Goal: Check status

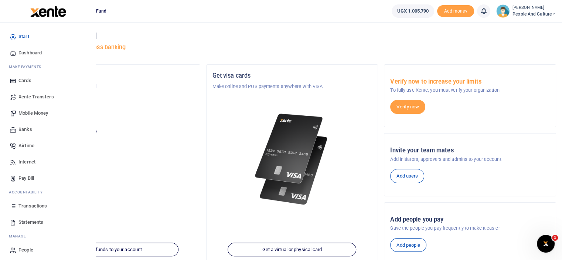
click at [29, 205] on span "Transactions" at bounding box center [32, 205] width 28 height 7
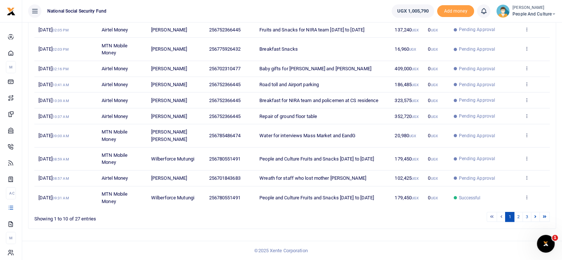
scroll to position [122, 0]
click at [520, 216] on link "2" at bounding box center [518, 217] width 9 height 10
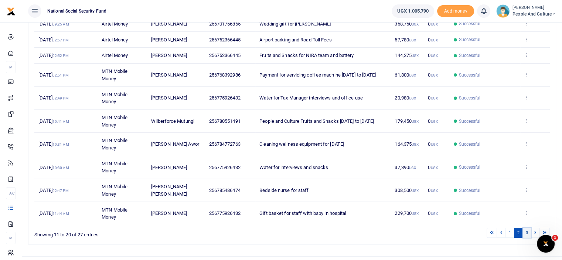
click at [528, 232] on link "3" at bounding box center [527, 233] width 9 height 10
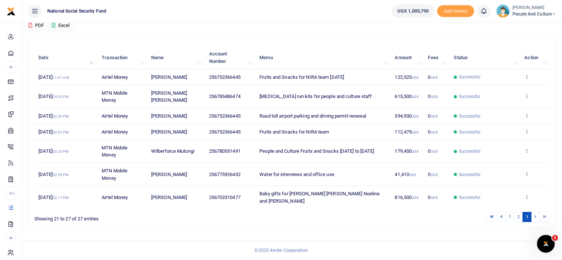
scroll to position [60, 0]
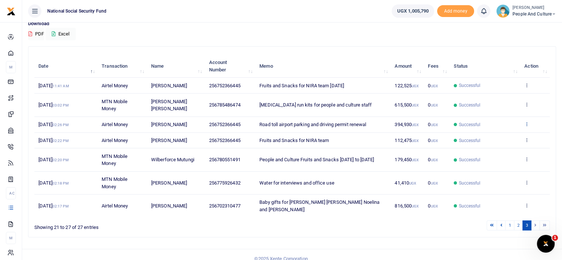
click at [527, 122] on icon at bounding box center [527, 123] width 5 height 5
click at [513, 139] on link "View details" at bounding box center [500, 136] width 58 height 10
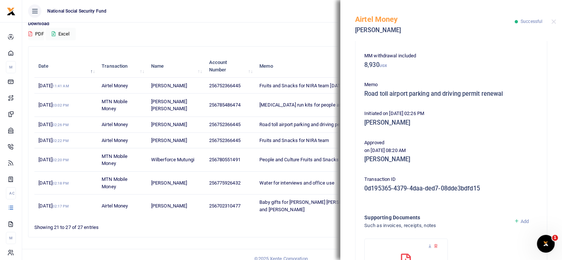
scroll to position [136, 0]
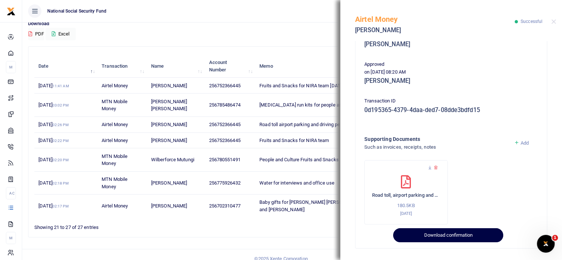
click at [461, 238] on button "Download confirmation" at bounding box center [448, 235] width 110 height 14
click at [462, 236] on button "Download confirmation" at bounding box center [448, 235] width 110 height 14
click at [443, 236] on button "Download confirmation" at bounding box center [448, 235] width 110 height 14
